Goal: Transaction & Acquisition: Purchase product/service

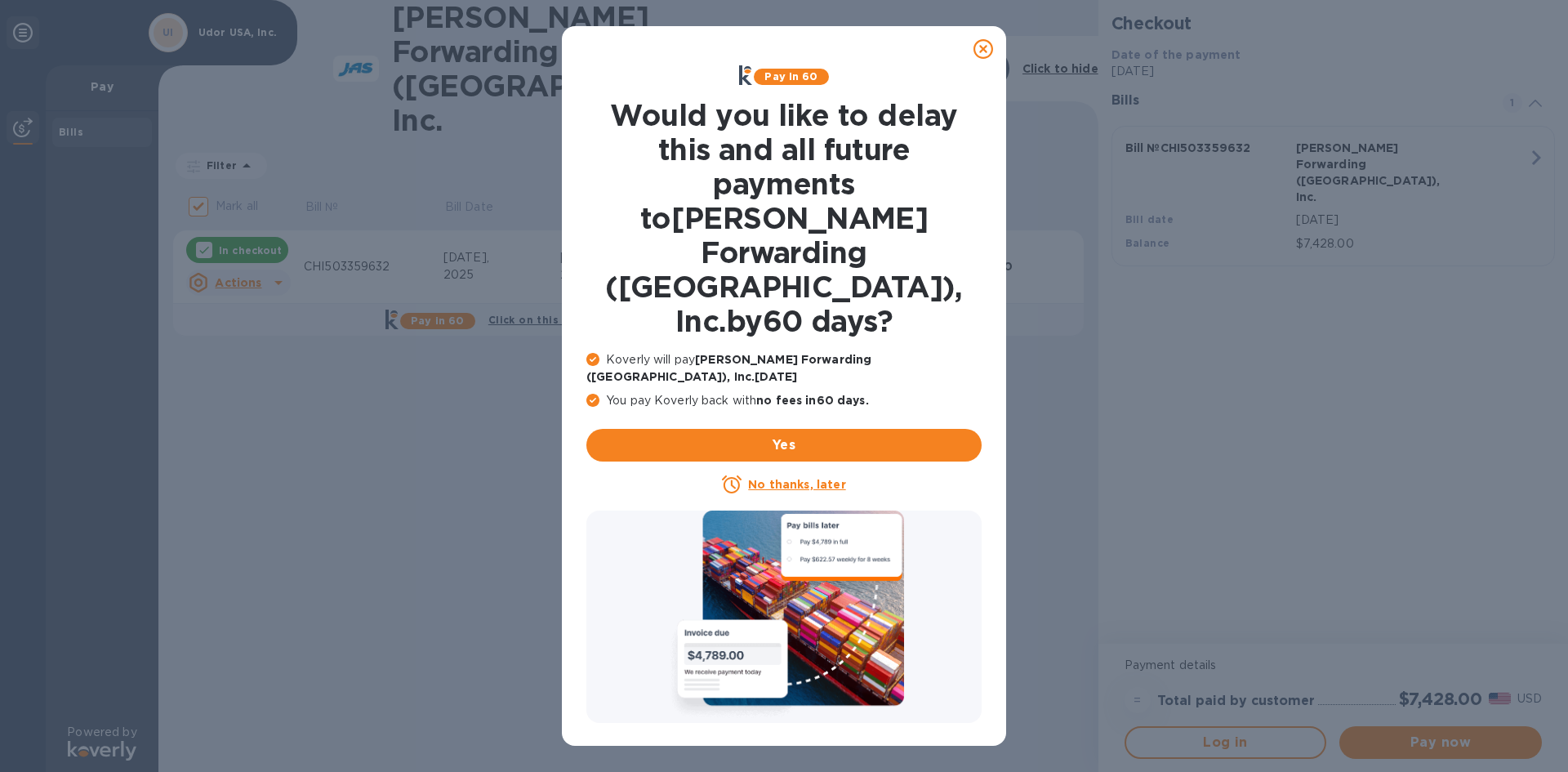
click at [798, 478] on u "No thanks, later" at bounding box center [797, 485] width 98 height 13
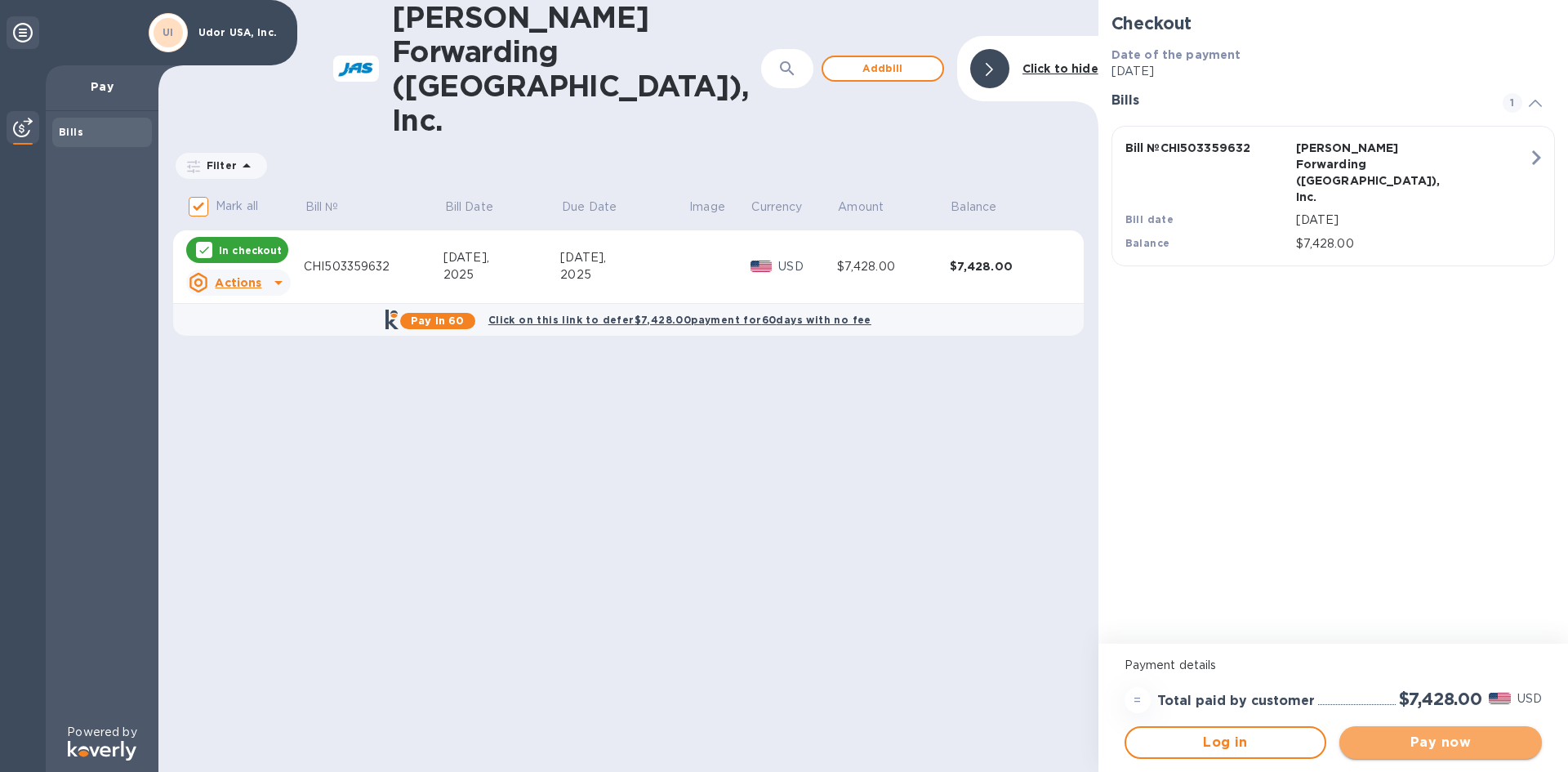
click at [1440, 746] on span "Pay now" at bounding box center [1441, 742] width 177 height 20
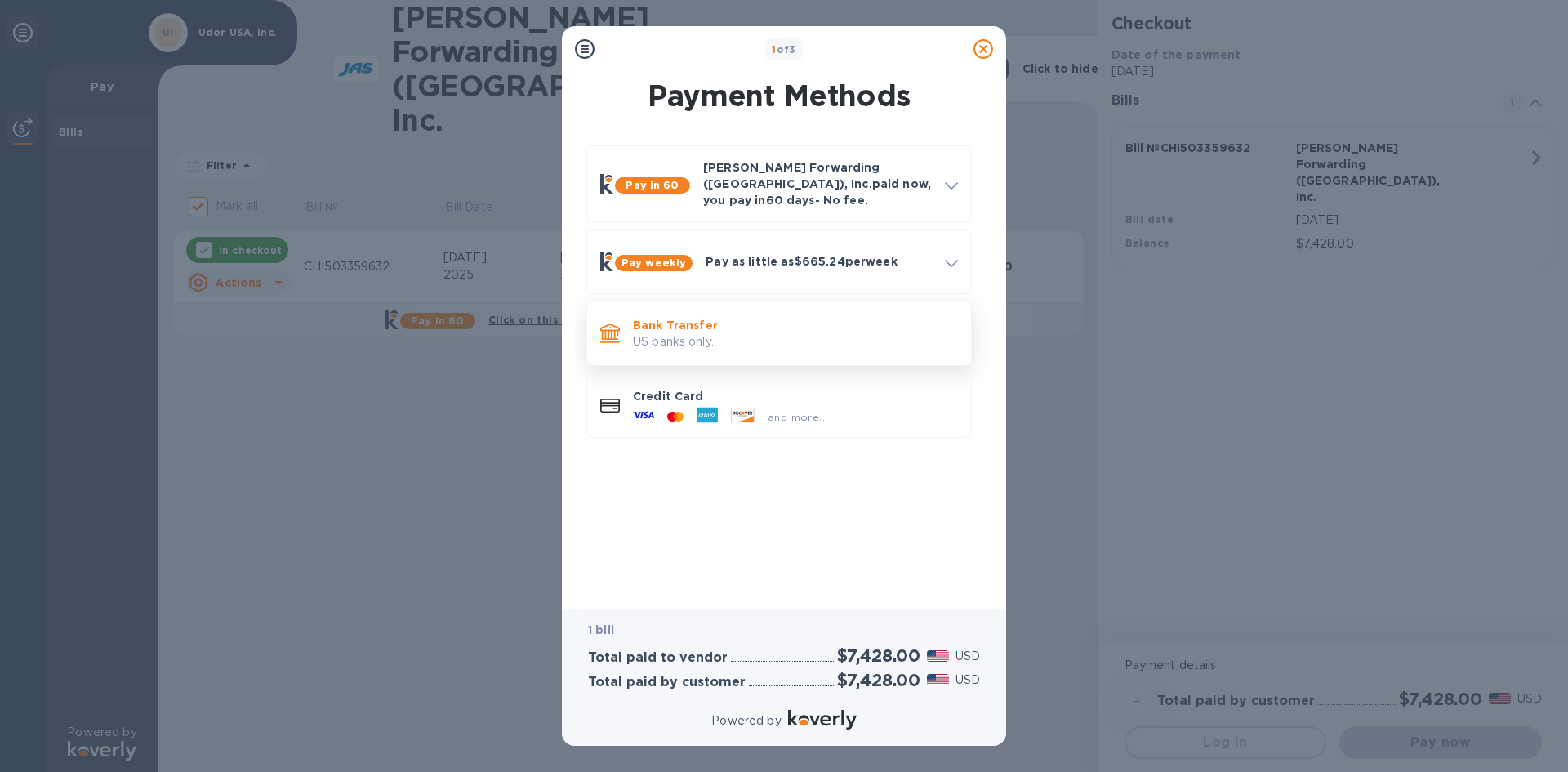
click at [792, 334] on p "US banks only." at bounding box center [795, 342] width 325 height 17
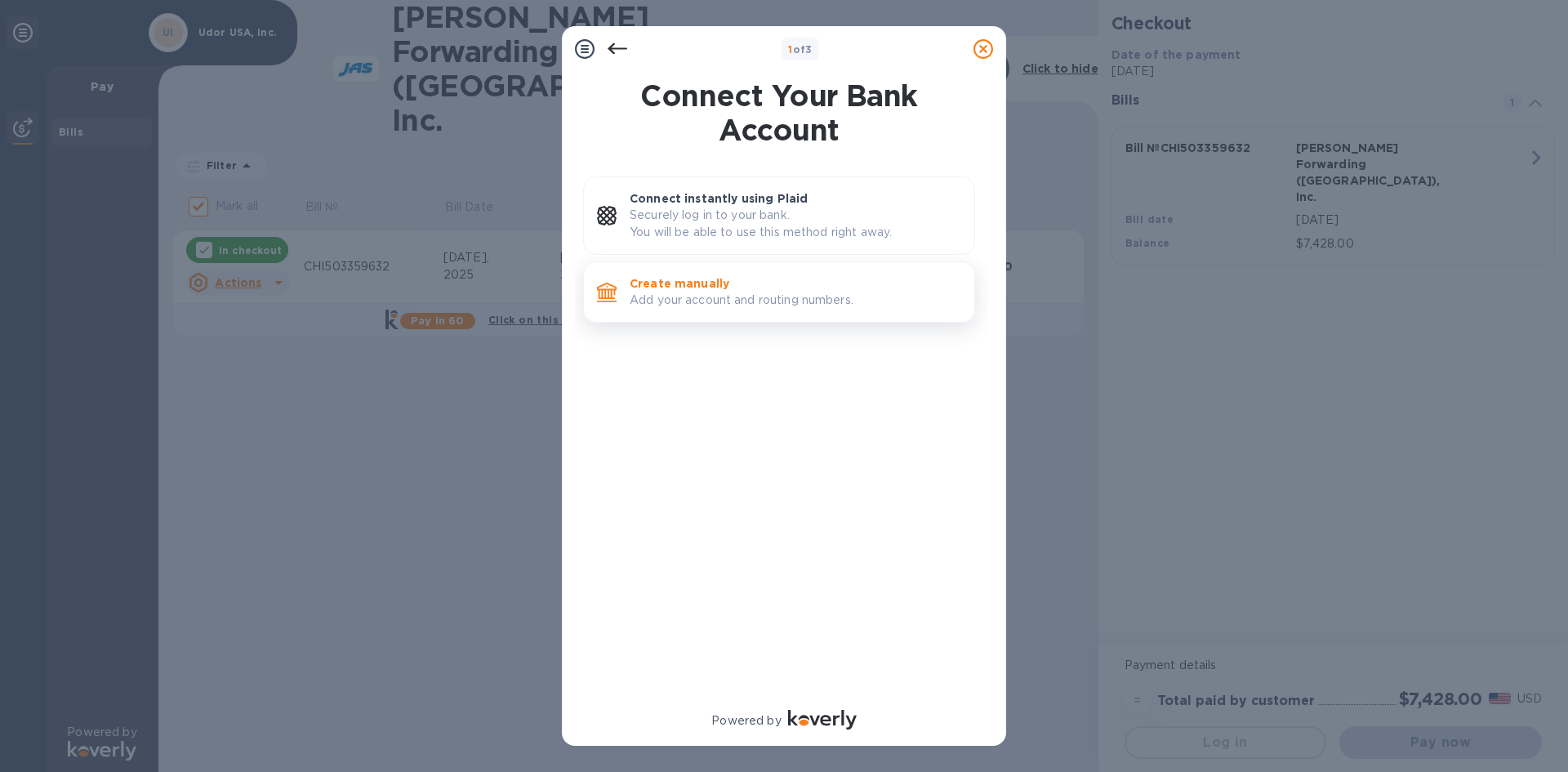
click at [776, 306] on p "Add your account and routing numbers." at bounding box center [795, 300] width 332 height 17
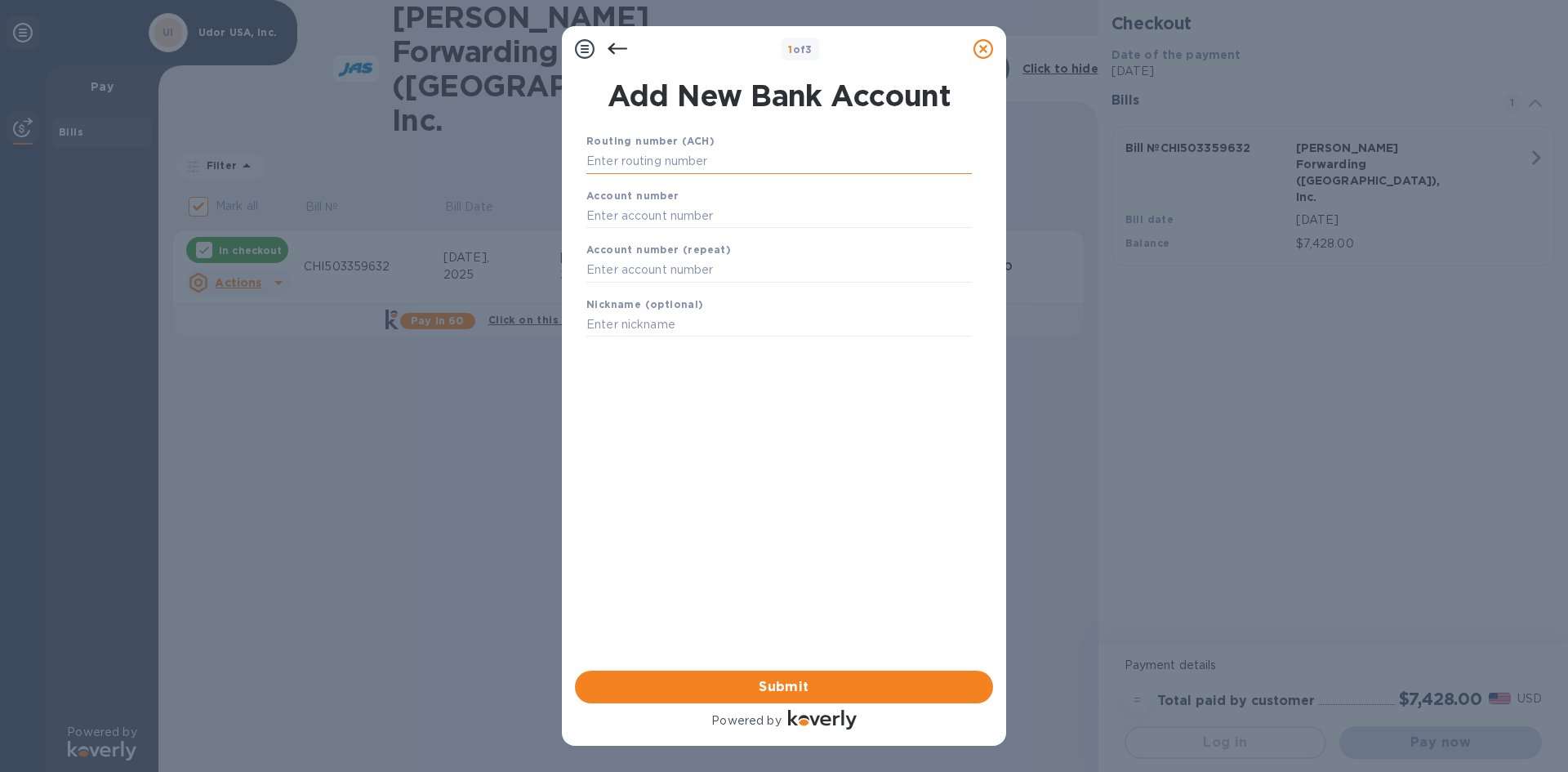
click at [751, 155] on input "text" at bounding box center [778, 162] width 385 height 25
click at [681, 165] on input "text" at bounding box center [778, 162] width 385 height 25
click at [610, 160] on input "text" at bounding box center [778, 162] width 385 height 25
type input "091000022"
type input "104785314972"
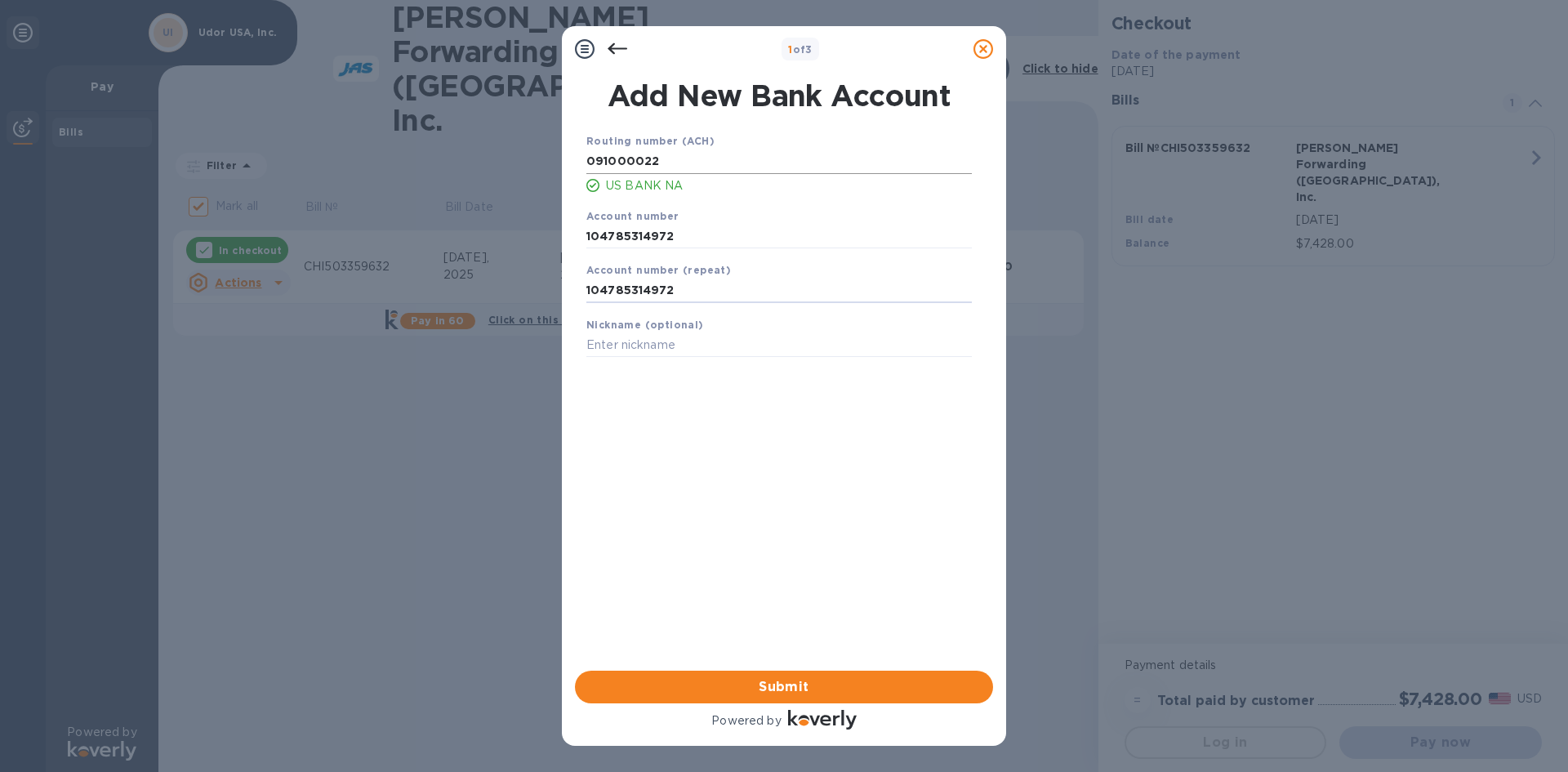
type input "104785314972"
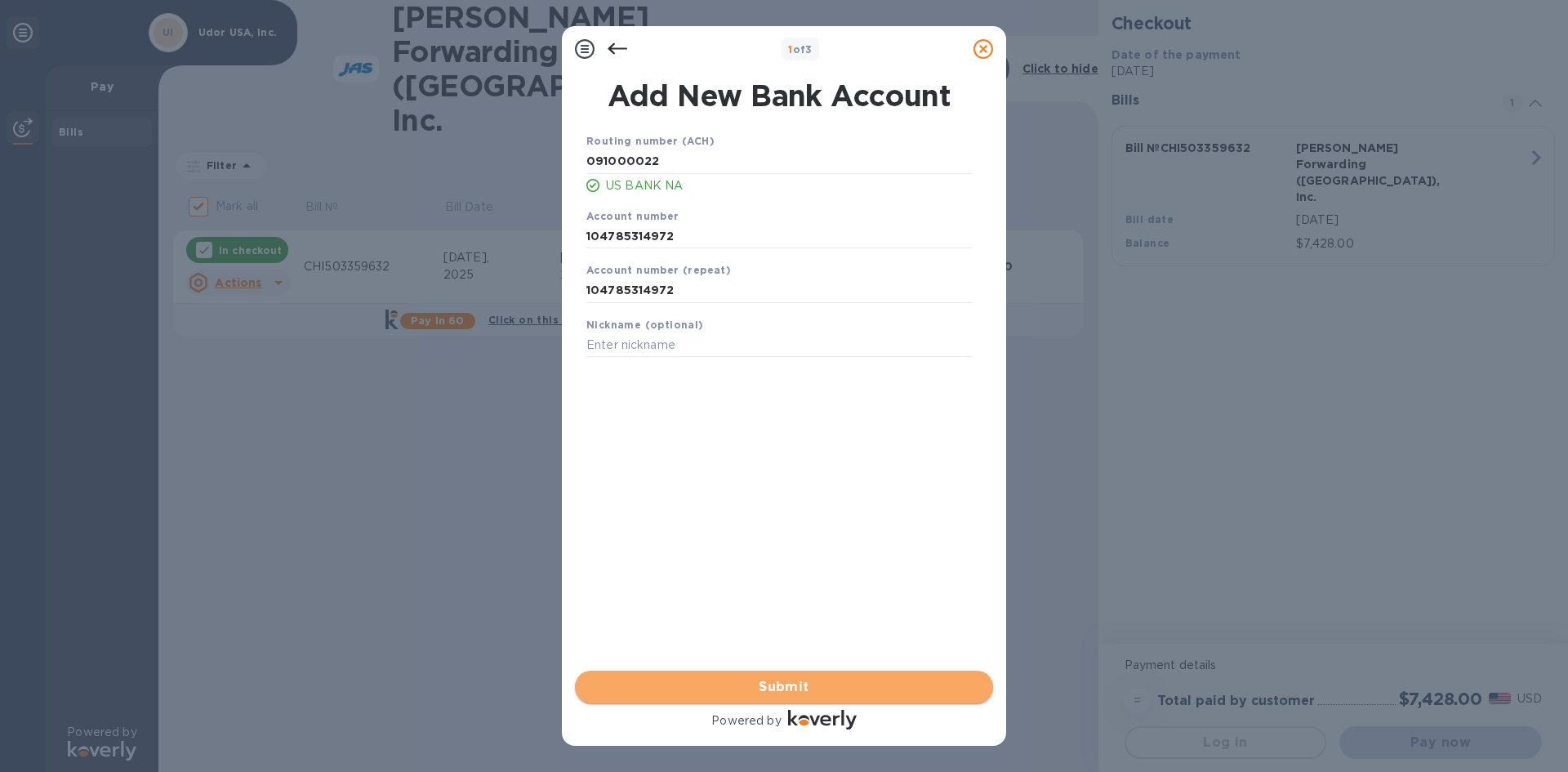
click at [843, 686] on span "Submit" at bounding box center [784, 687] width 392 height 20
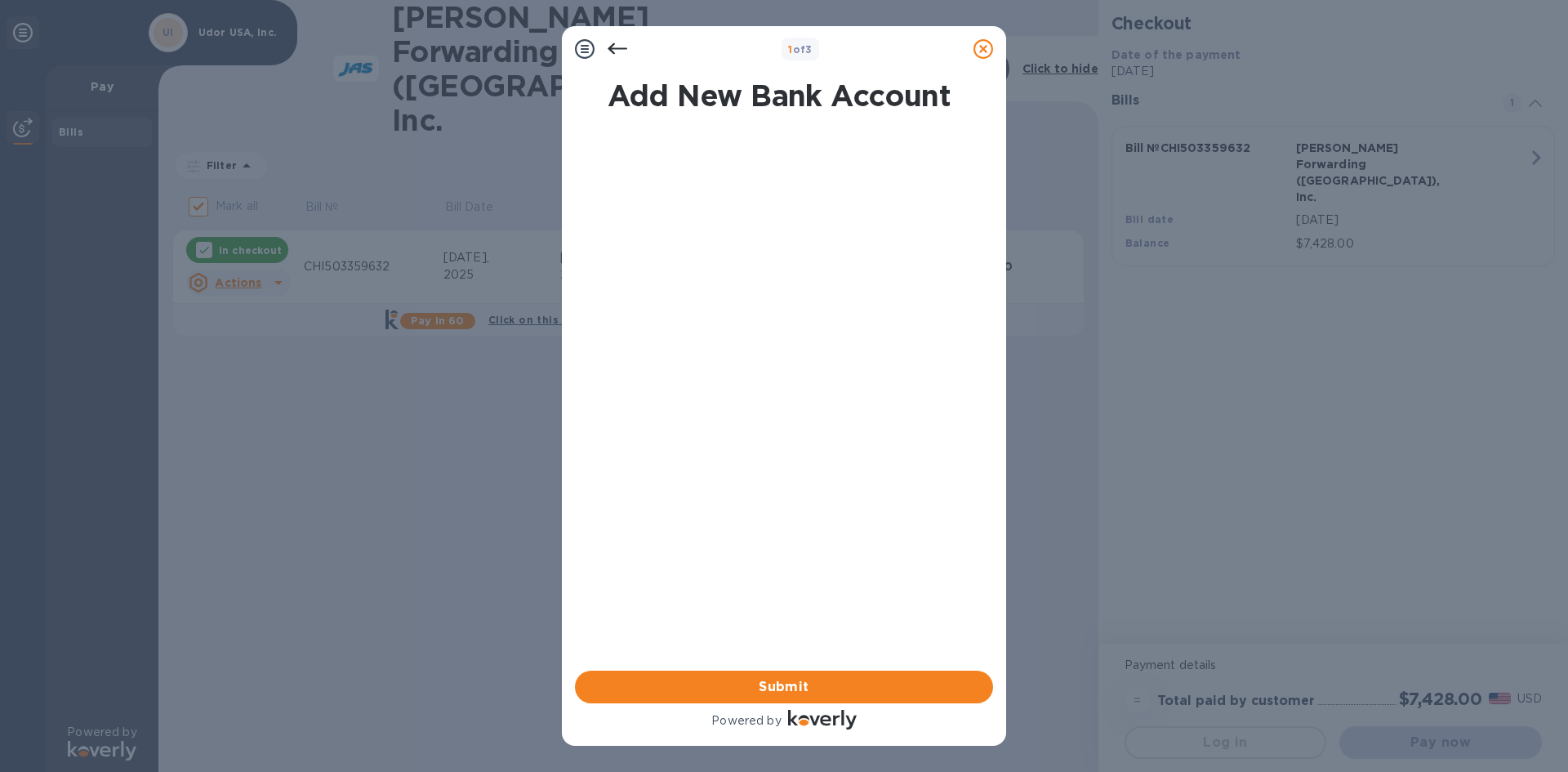
click at [619, 43] on icon at bounding box center [618, 49] width 20 height 20
